Goal: Information Seeking & Learning: Learn about a topic

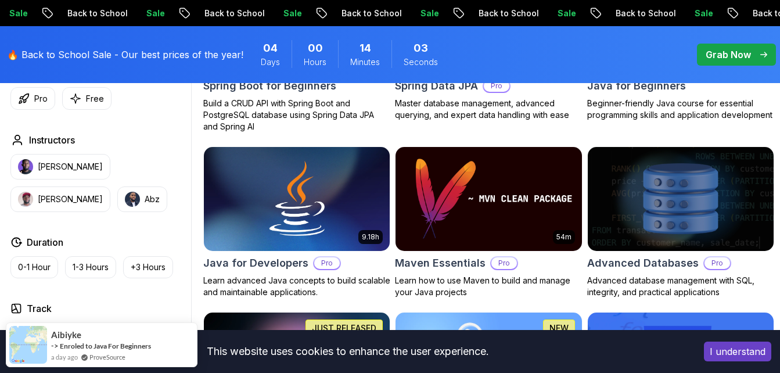
scroll to position [755, 0]
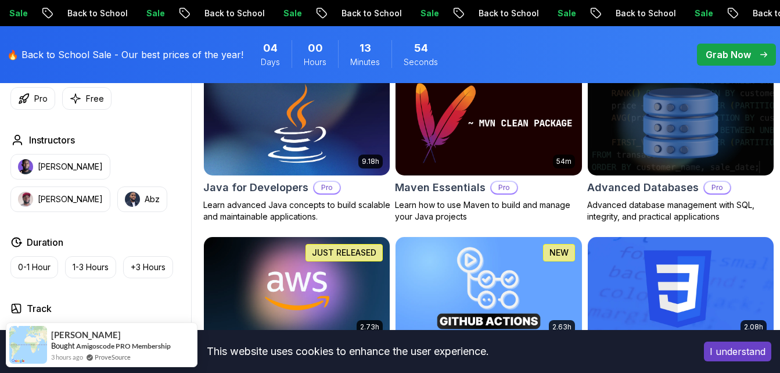
click at [297, 145] on img at bounding box center [296, 122] width 195 height 109
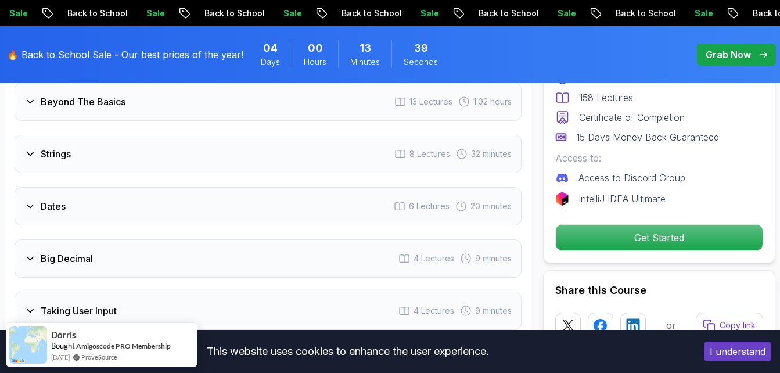
scroll to position [1974, 0]
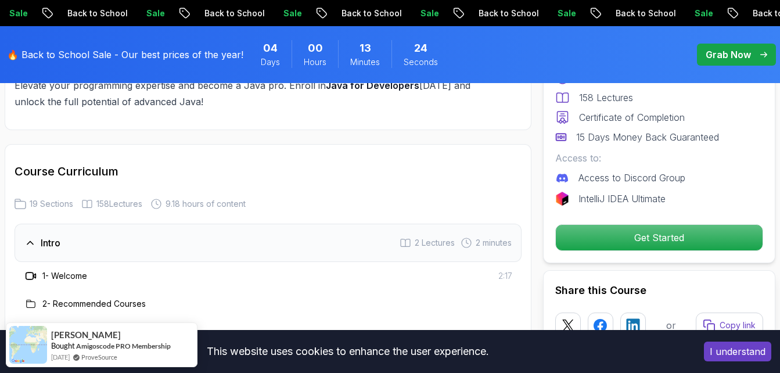
scroll to position [1567, 0]
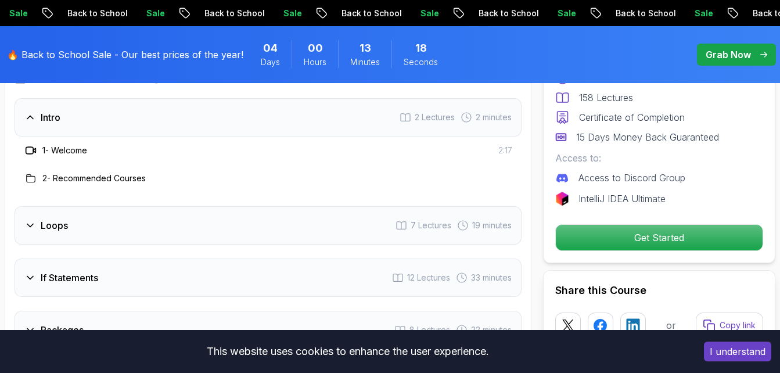
click at [129, 108] on div "Intro 2 Lectures 2 minutes" at bounding box center [268, 117] width 507 height 38
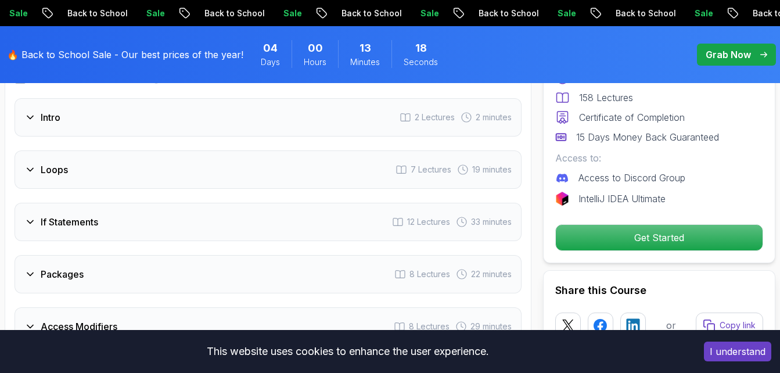
click at [129, 108] on div "Intro 2 Lectures 2 minutes" at bounding box center [268, 117] width 507 height 38
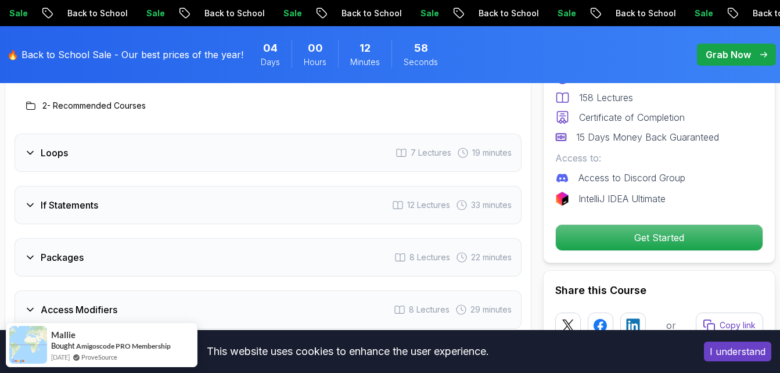
scroll to position [1799, 0]
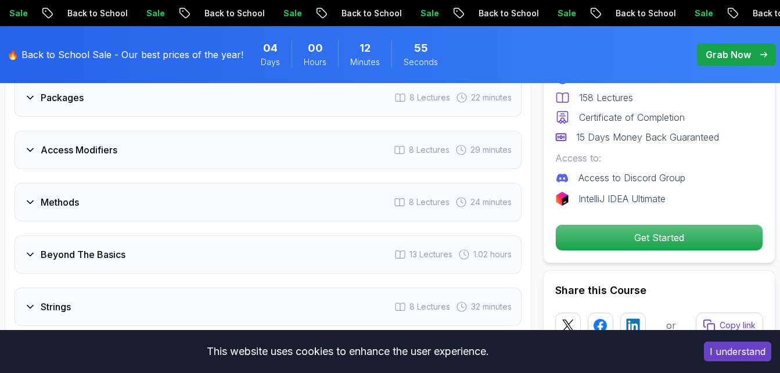
click at [35, 144] on icon at bounding box center [30, 150] width 12 height 12
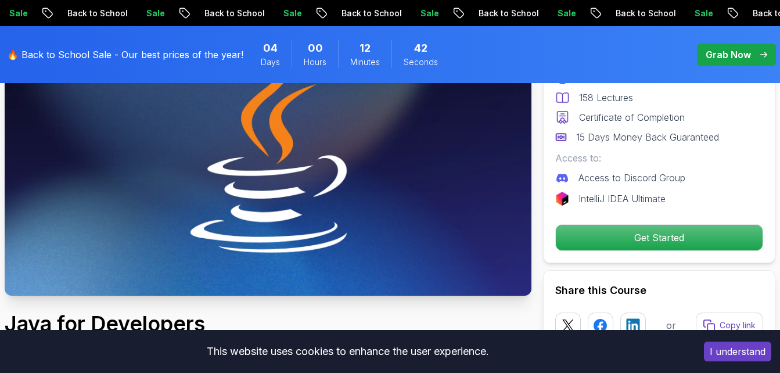
scroll to position [174, 0]
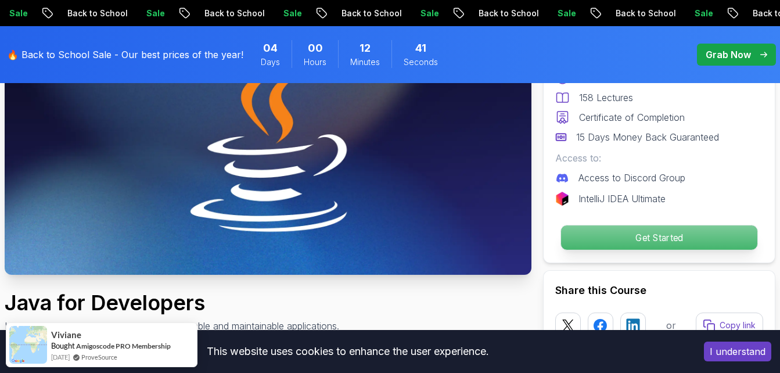
click at [629, 233] on p "Get Started" at bounding box center [659, 237] width 196 height 24
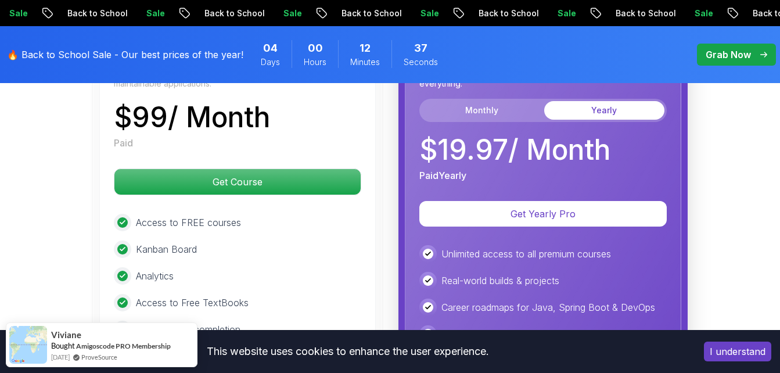
scroll to position [3292, 0]
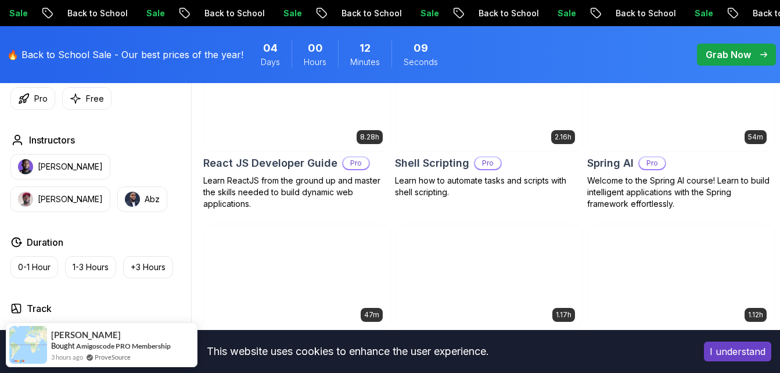
scroll to position [2960, 0]
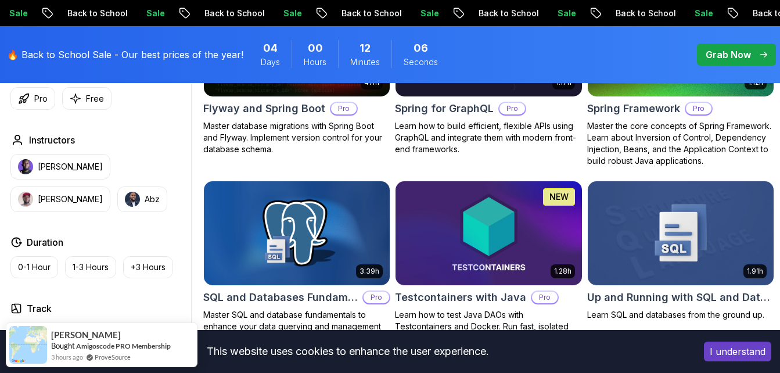
click at [532, 98] on body "Sale Back to School Sale Back to School Sale Back to School Sale Back to School…" at bounding box center [390, 2] width 780 height 5925
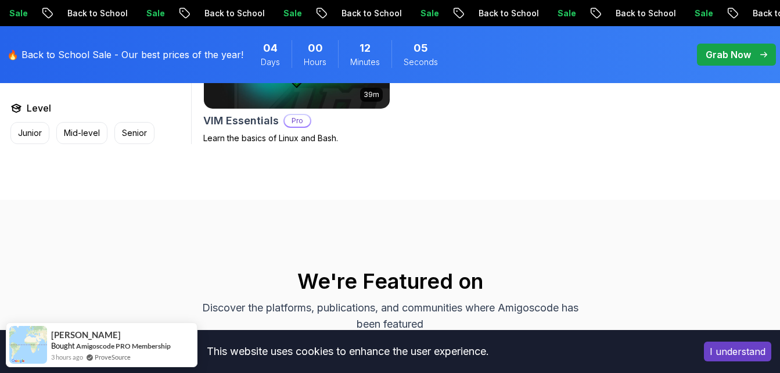
scroll to position [3599, 0]
